Goal: Complete application form

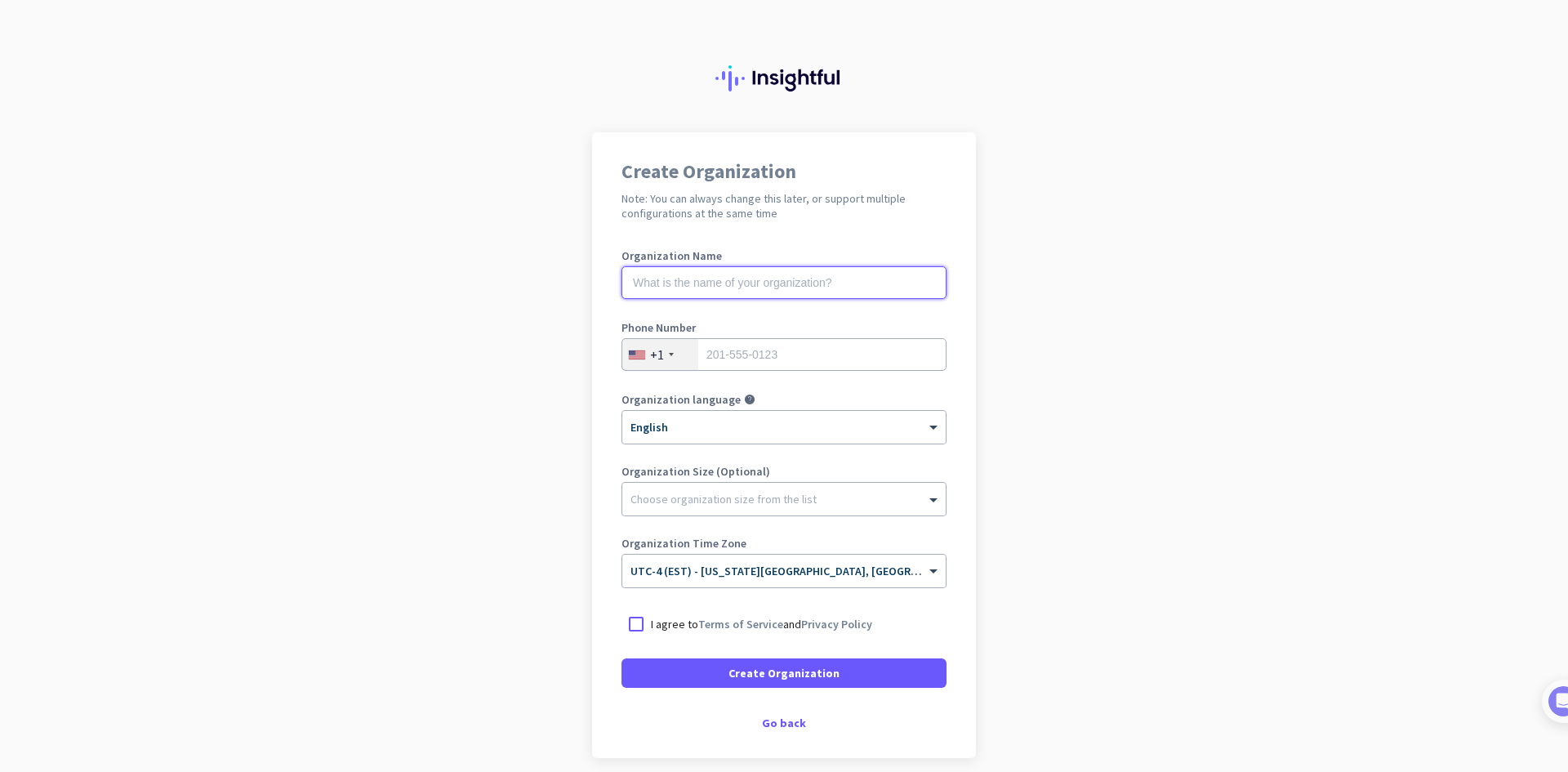
click at [857, 278] on input "text" at bounding box center [784, 283] width 325 height 33
click at [755, 444] on ng-select "× English" at bounding box center [784, 427] width 325 height 35
click at [764, 491] on div at bounding box center [784, 495] width 323 height 16
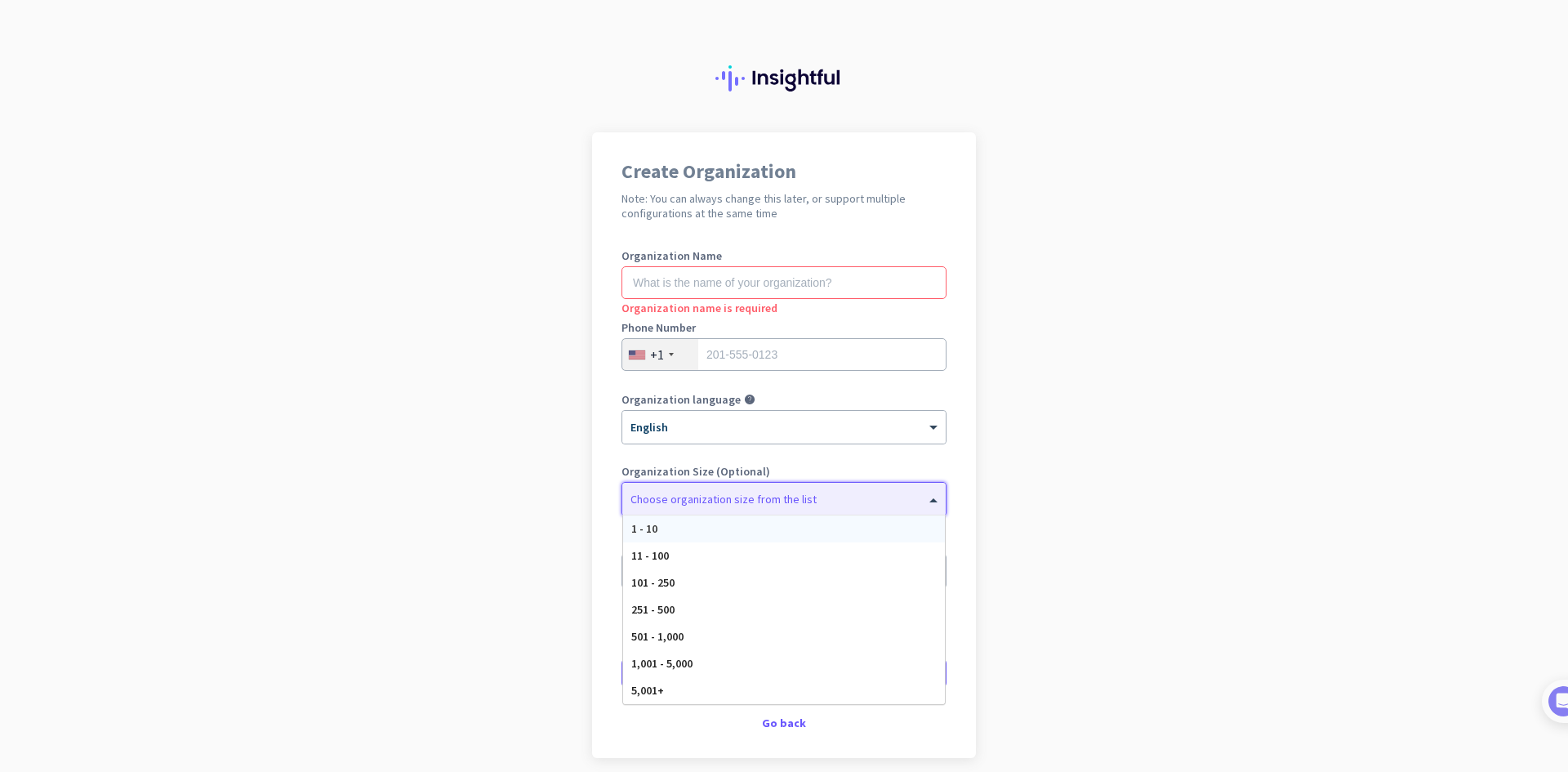
click at [1260, 482] on app-onboarding-organization "Create Organization Note: You can always change this later, or support multiple…" at bounding box center [784, 486] width 1568 height 707
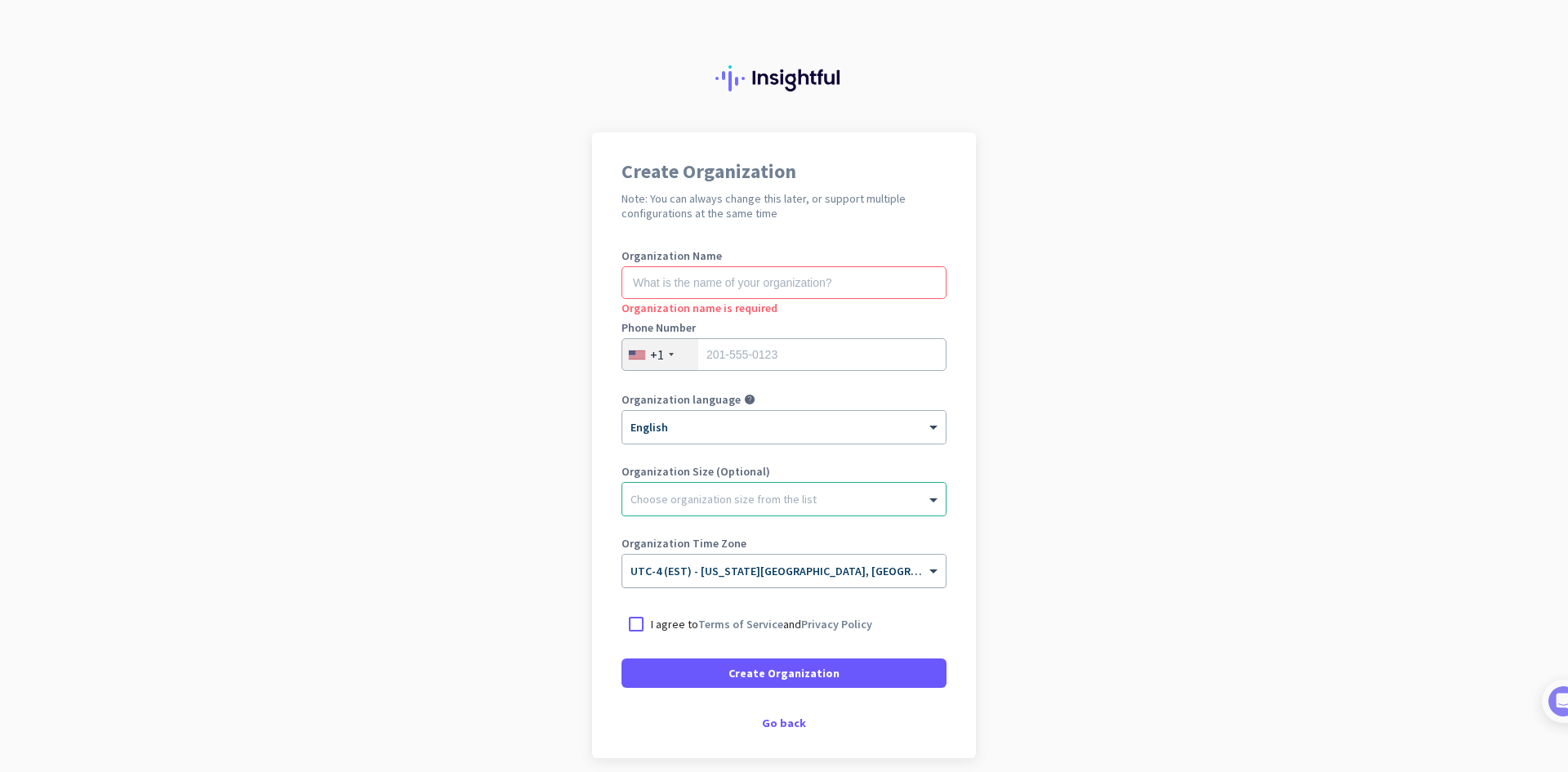
click at [857, 573] on span "UTC-4 (EST) - [US_STATE][GEOGRAPHIC_DATA], [GEOGRAPHIC_DATA], [GEOGRAPHIC_DATA]…" at bounding box center [915, 571] width 569 height 15
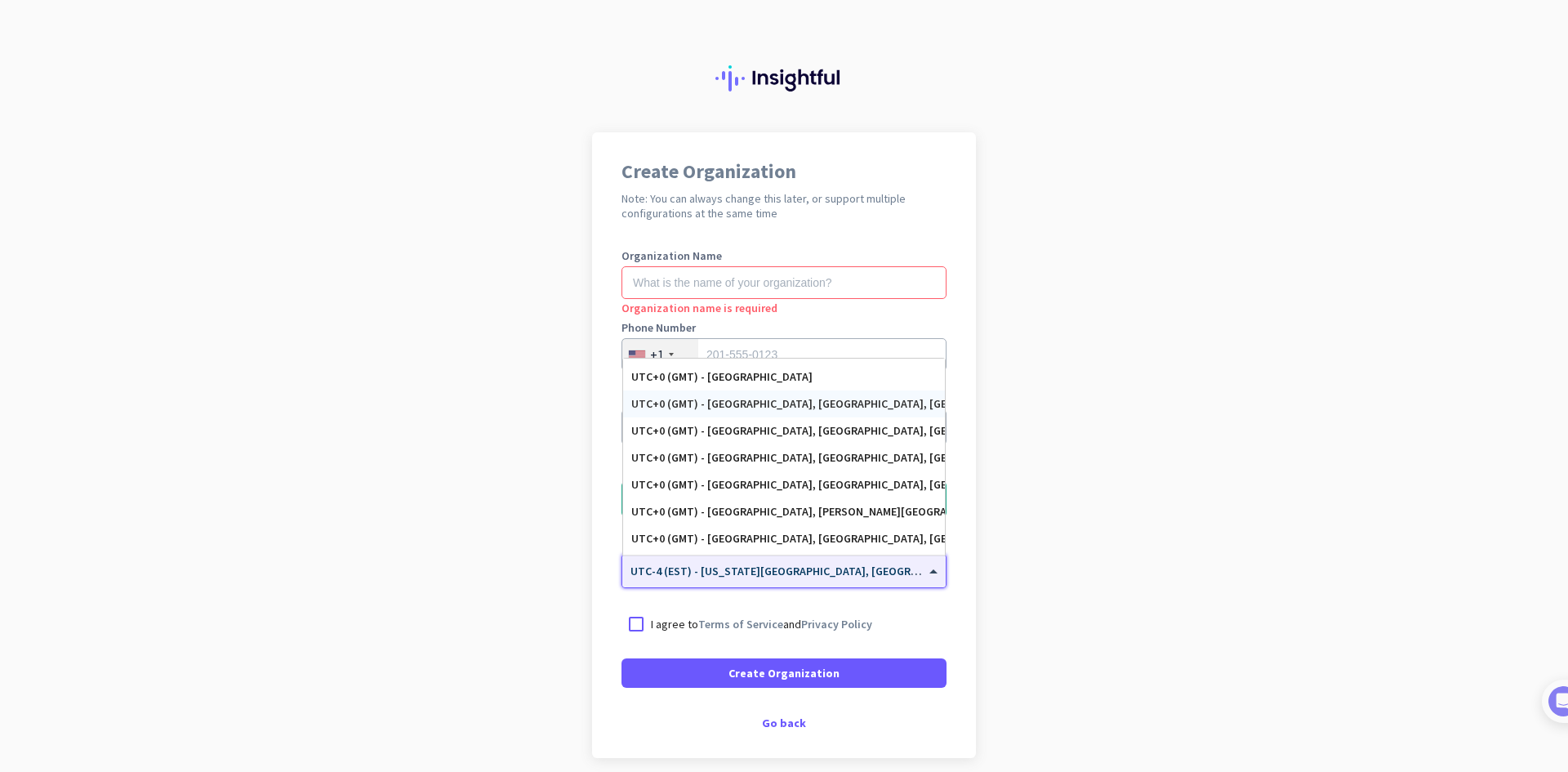
scroll to position [3114, 0]
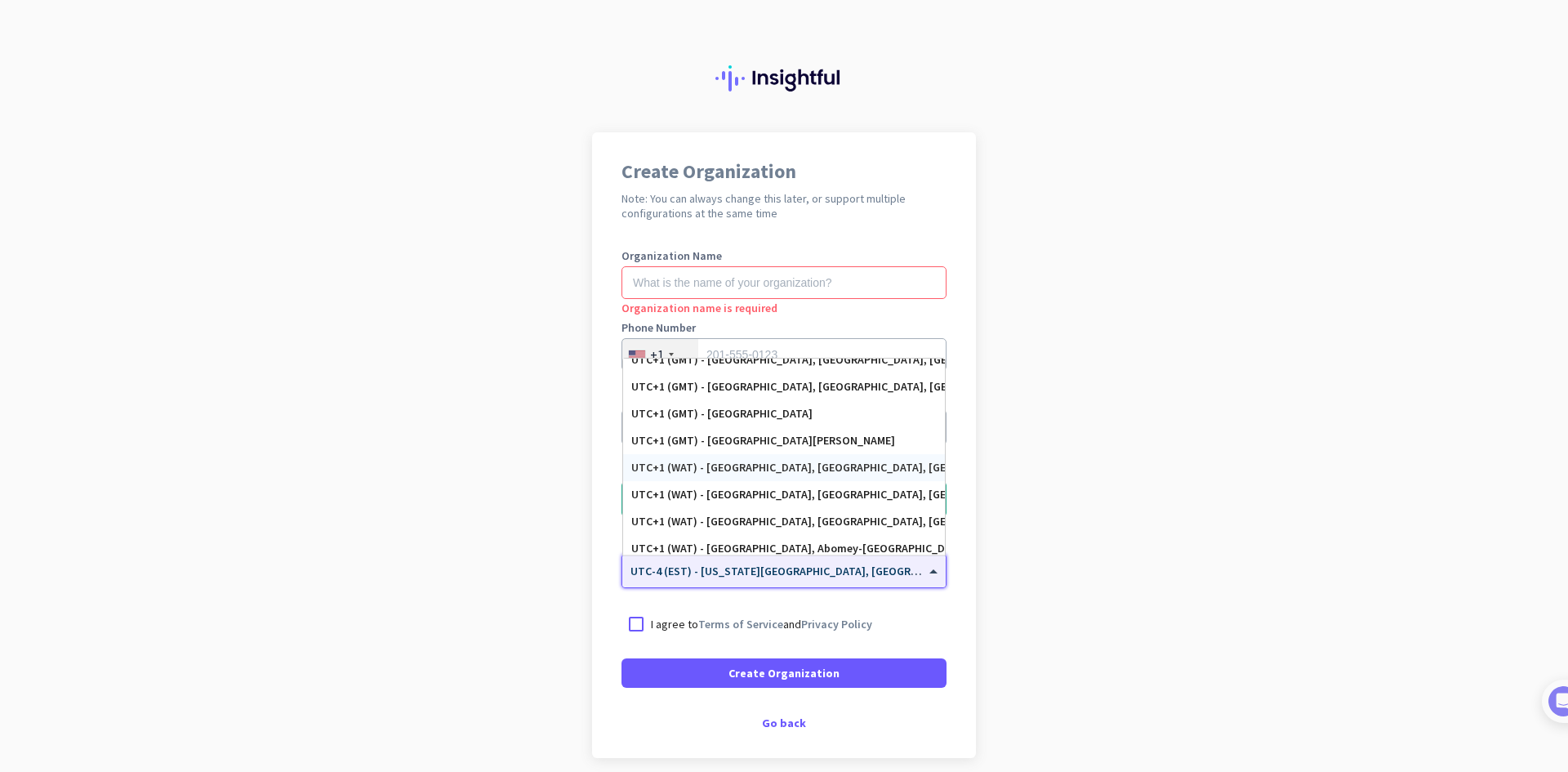
click at [1461, 492] on app-onboarding-organization "Create Organization Note: You can always change this later, or support multiple…" at bounding box center [784, 486] width 1568 height 707
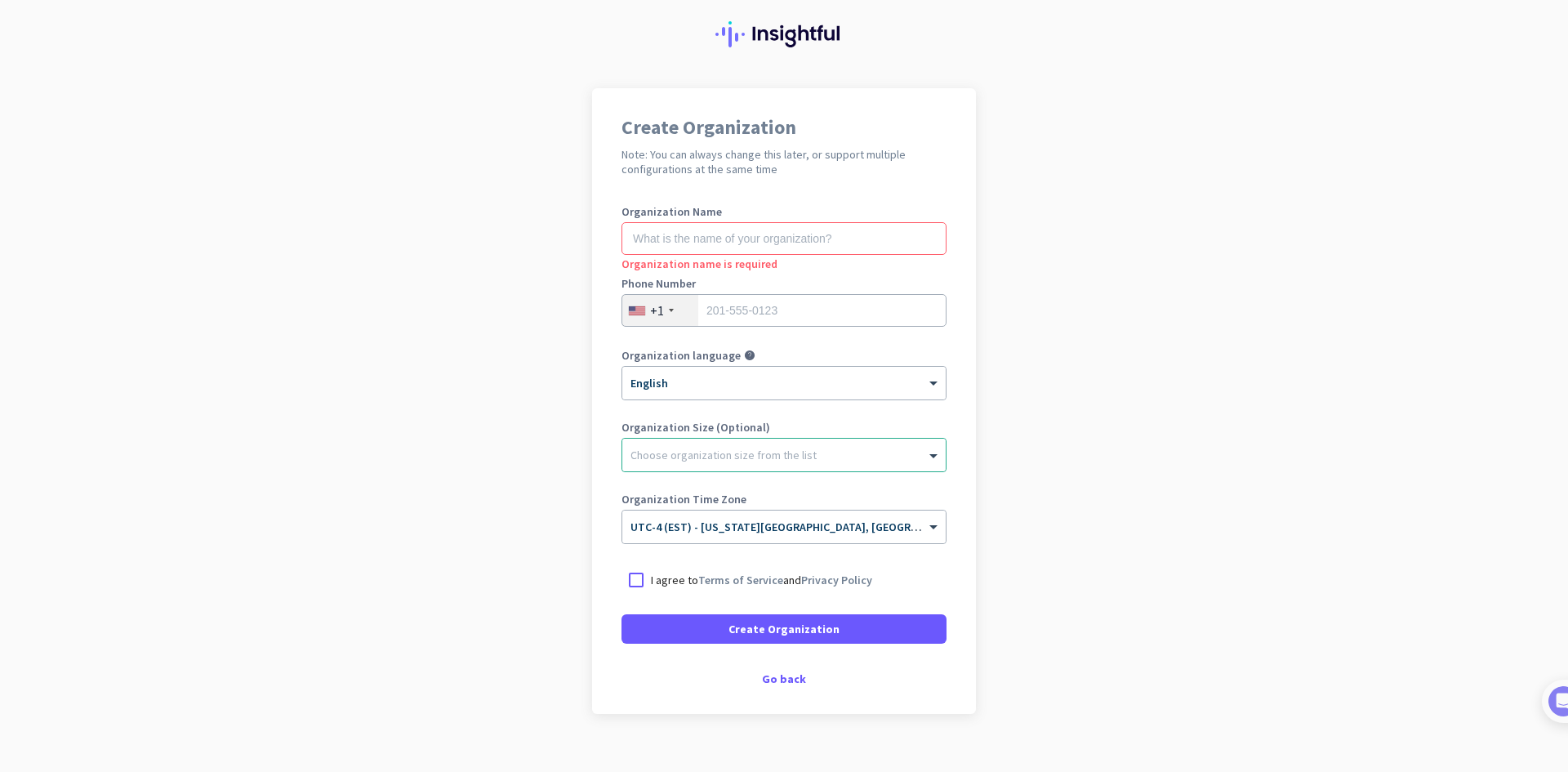
scroll to position [67, 0]
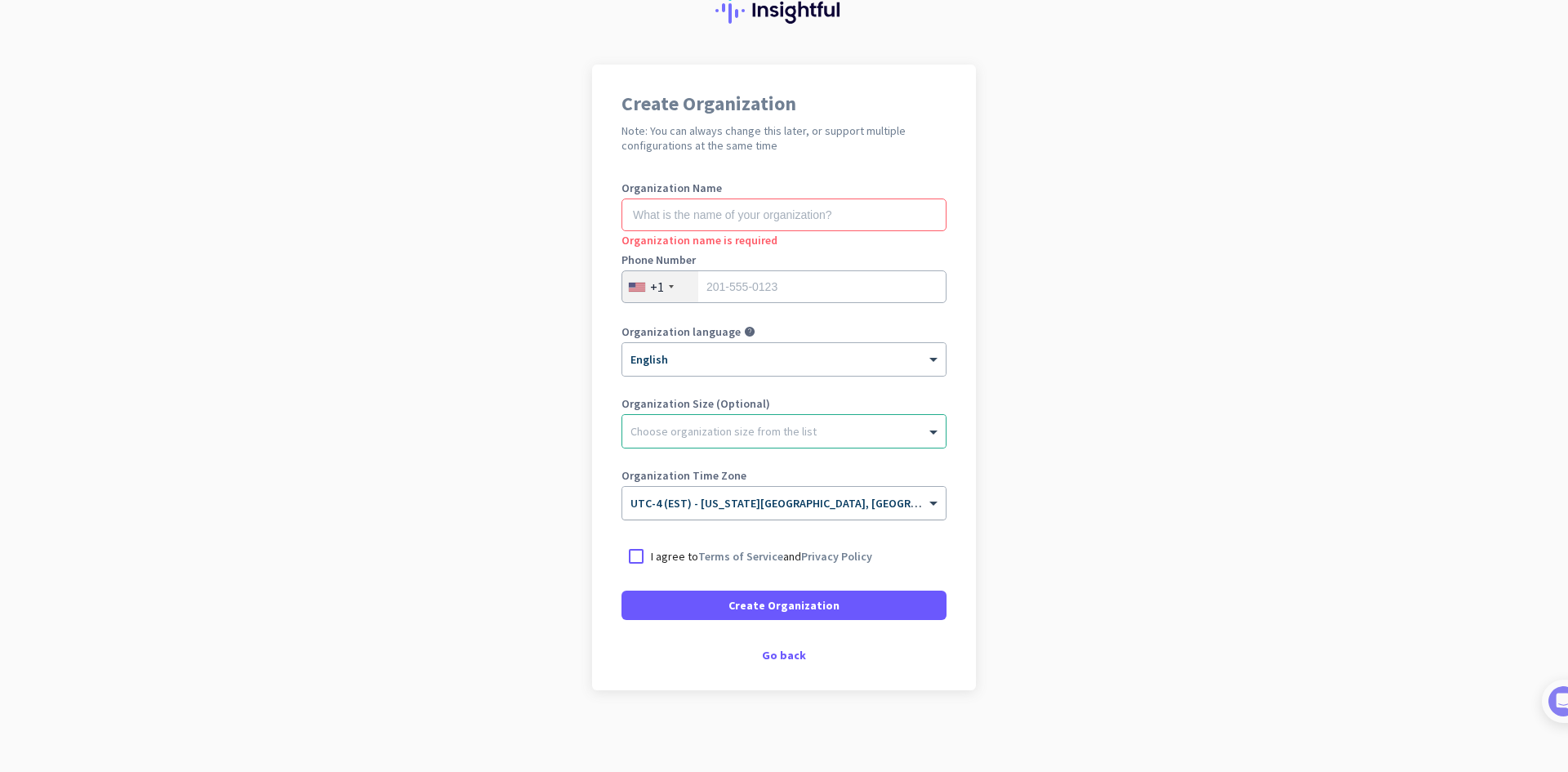
click at [880, 509] on span "UTC-4 (EST) - [US_STATE][GEOGRAPHIC_DATA], [GEOGRAPHIC_DATA], [GEOGRAPHIC_DATA]…" at bounding box center [915, 503] width 569 height 15
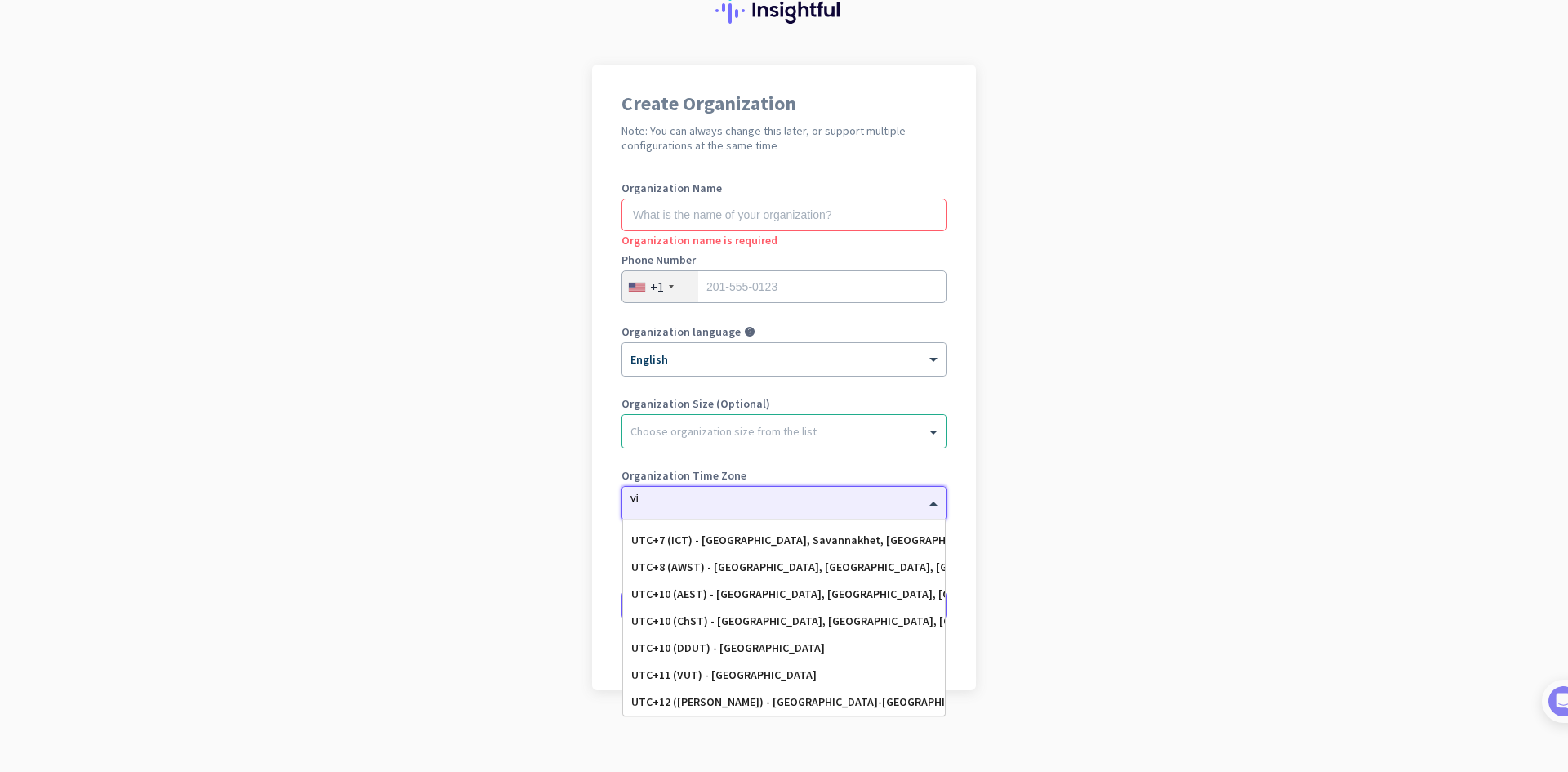
scroll to position [0, 0]
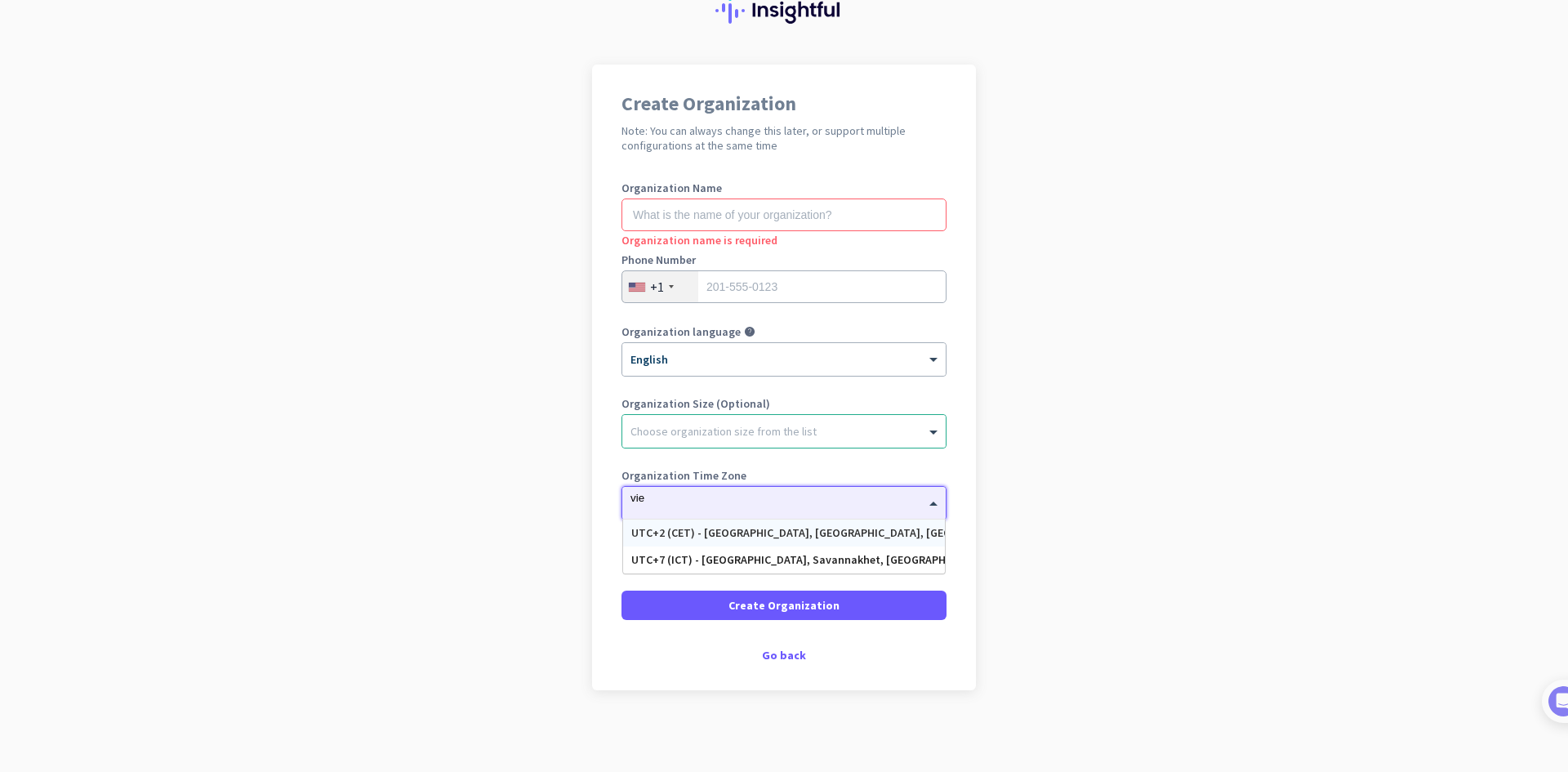
type input "vie"
click at [1400, 364] on app-onboarding-organization "Create Organization Note: You can always change this later, or support multiple…" at bounding box center [784, 418] width 1568 height 707
